Goal: Find specific fact: Find specific fact

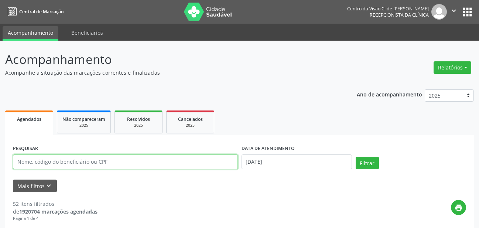
click at [171, 162] on input "text" at bounding box center [125, 161] width 225 height 15
paste input "[PERSON_NAME]"
type input "[PERSON_NAME]"
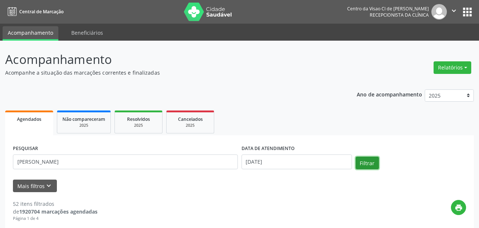
click at [371, 160] on button "Filtrar" at bounding box center [367, 163] width 23 height 13
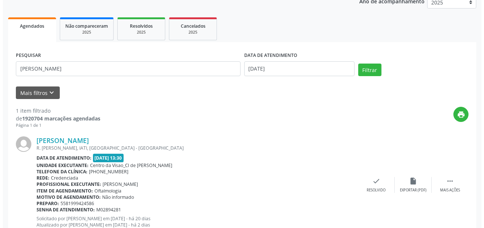
scroll to position [119, 0]
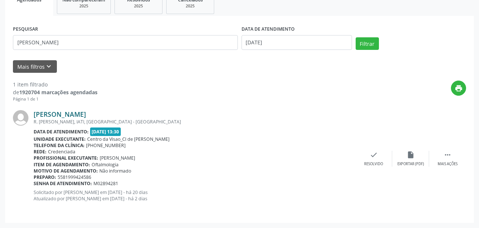
click at [86, 114] on link "[PERSON_NAME]" at bounding box center [60, 114] width 52 height 8
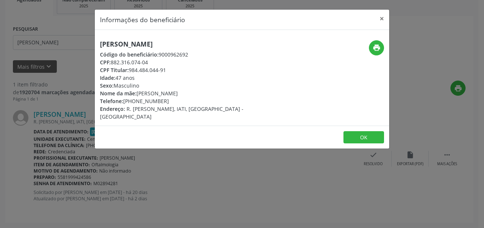
drag, startPoint x: 130, startPoint y: 69, endPoint x: 174, endPoint y: 71, distance: 44.4
click at [175, 71] on div "CPF Titular: 984.484.044-91" at bounding box center [193, 70] width 186 height 8
copy div "984.484.044-91"
drag, startPoint x: 112, startPoint y: 61, endPoint x: 155, endPoint y: 63, distance: 43.2
click at [155, 63] on div "CPF: 882.316.074-04" at bounding box center [193, 62] width 186 height 8
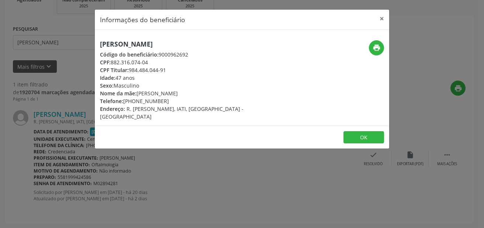
copy div "882.316.074-04"
click at [381, 48] on button "print" at bounding box center [376, 47] width 15 height 15
